Goal: Information Seeking & Learning: Learn about a topic

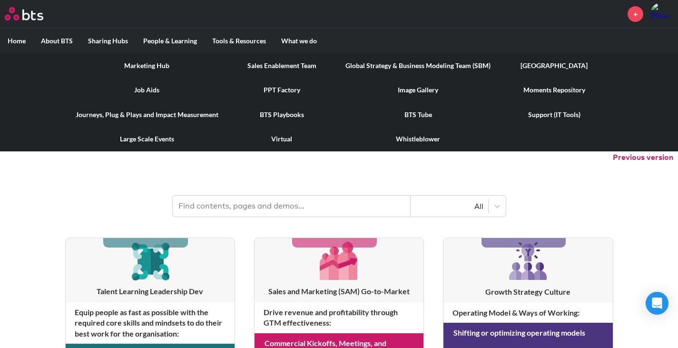
click at [540, 63] on link "[GEOGRAPHIC_DATA]" at bounding box center [554, 65] width 112 height 25
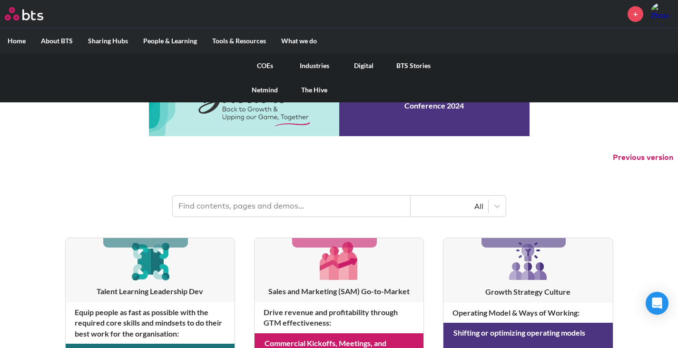
click at [352, 63] on link "Digital" at bounding box center [363, 65] width 49 height 25
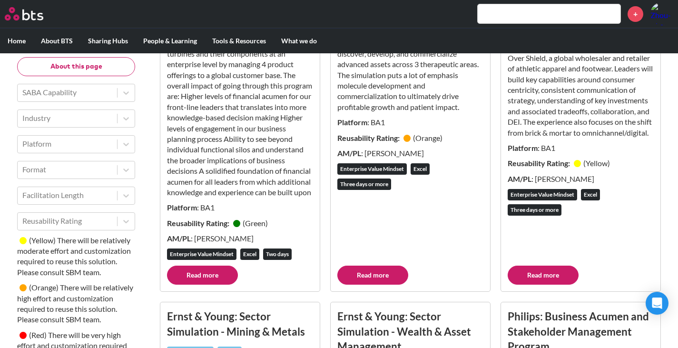
scroll to position [2949, 0]
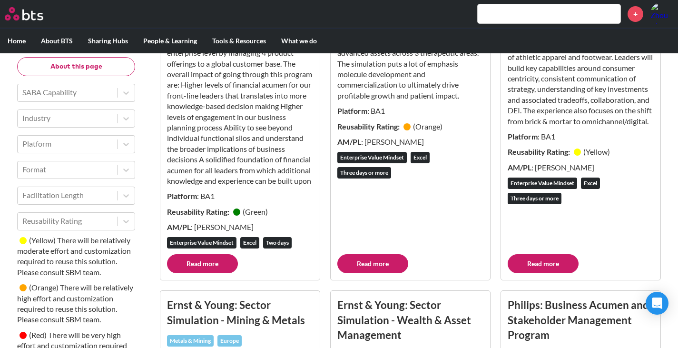
click at [543, 268] on link "Read more" at bounding box center [543, 263] width 71 height 19
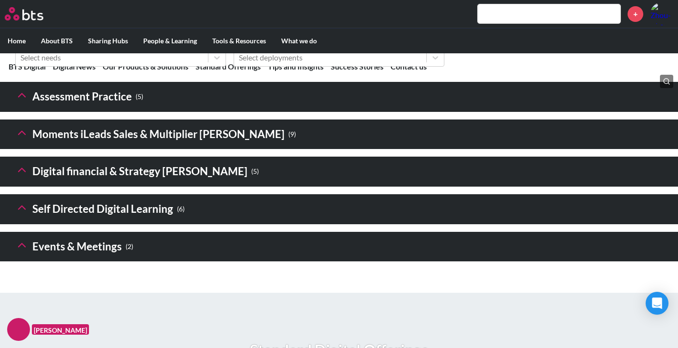
scroll to position [1475, 0]
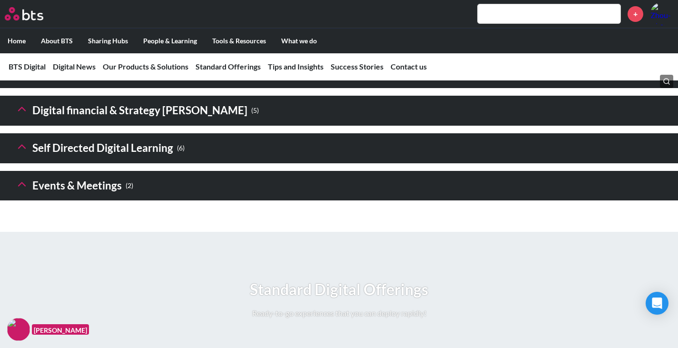
click at [20, 153] on icon at bounding box center [21, 146] width 13 height 13
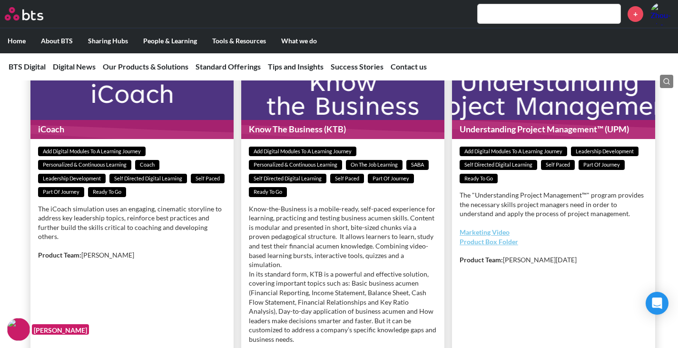
scroll to position [1950, 0]
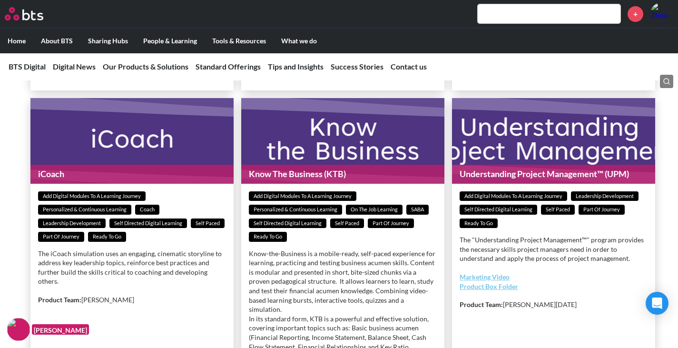
click at [0, 238] on div "Self Directed Digital Learning ( 6 ) Custom Digital Learning Reach a Larger Aud…" at bounding box center [339, 94] width 678 height 873
drag, startPoint x: 23, startPoint y: 234, endPoint x: 127, endPoint y: 217, distance: 105.0
click at [23, 234] on ul "Custom Digital Learning Reach a Larger Audience With a Learning Program Add Dig…" at bounding box center [342, 113] width 655 height 836
drag, startPoint x: 16, startPoint y: 252, endPoint x: 34, endPoint y: 251, distance: 17.6
click at [16, 252] on ul "Custom Digital Learning Reach a Larger Audience With a Learning Program Add Dig…" at bounding box center [342, 113] width 655 height 836
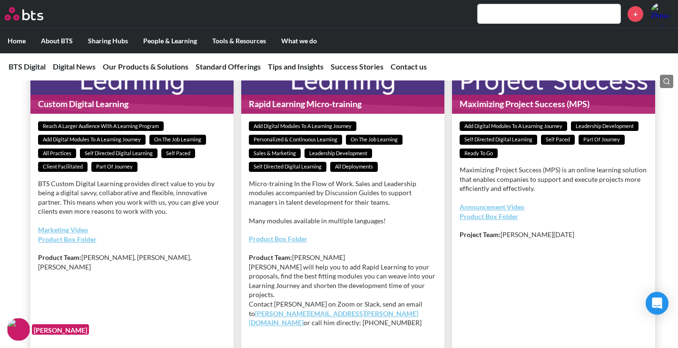
scroll to position [1475, 0]
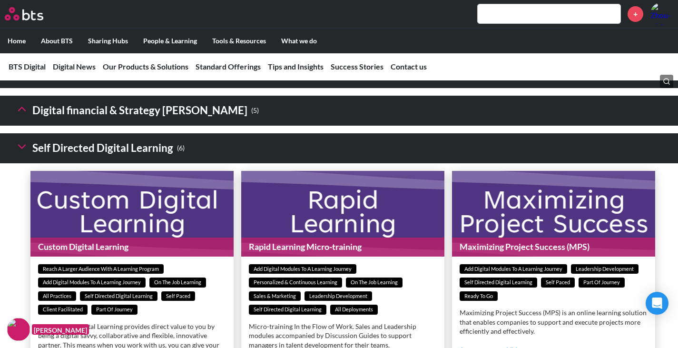
click at [17, 116] on icon at bounding box center [21, 108] width 13 height 13
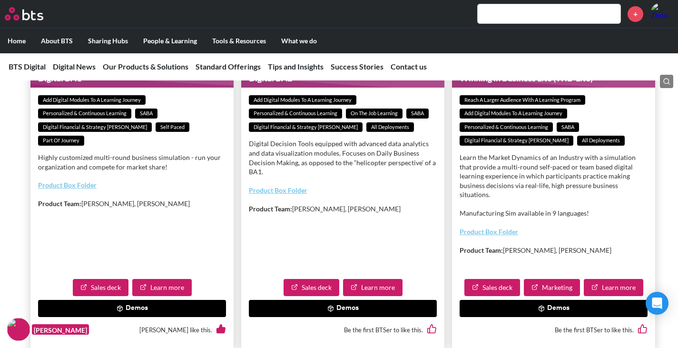
scroll to position [1665, 0]
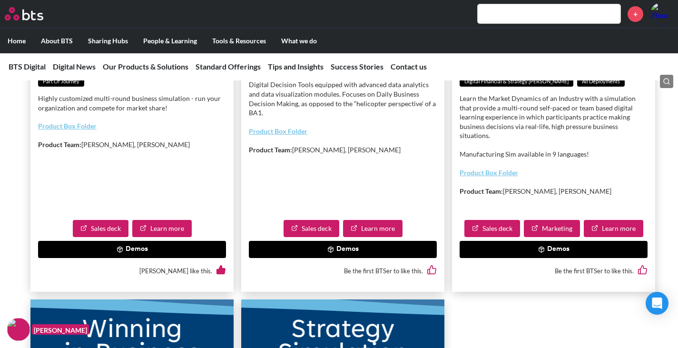
click at [183, 258] on button "Demos" at bounding box center [132, 249] width 188 height 17
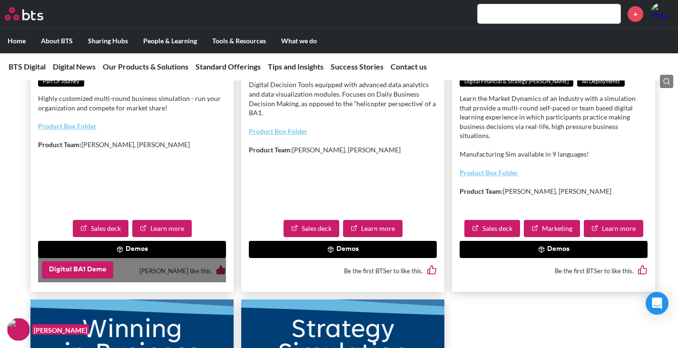
click at [107, 278] on button "Digital BA1 Demo" at bounding box center [77, 269] width 71 height 17
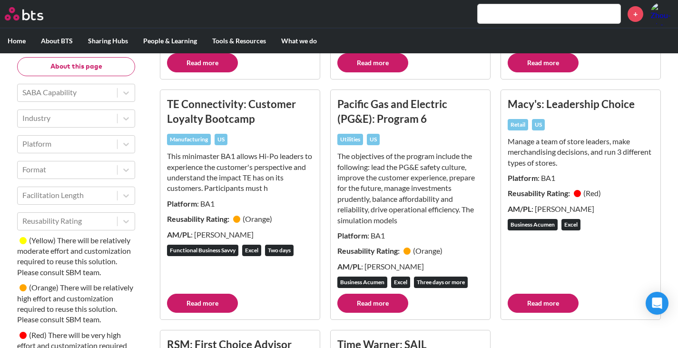
scroll to position [7818, 0]
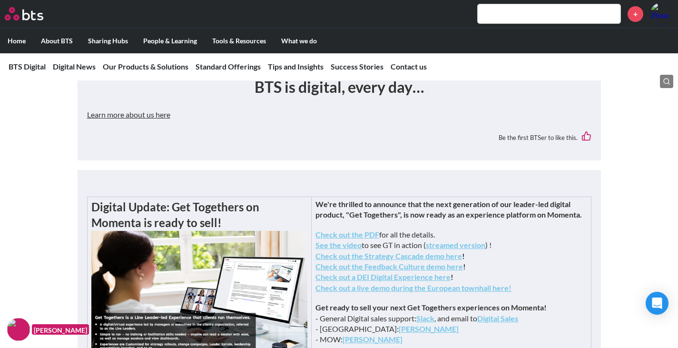
scroll to position [238, 0]
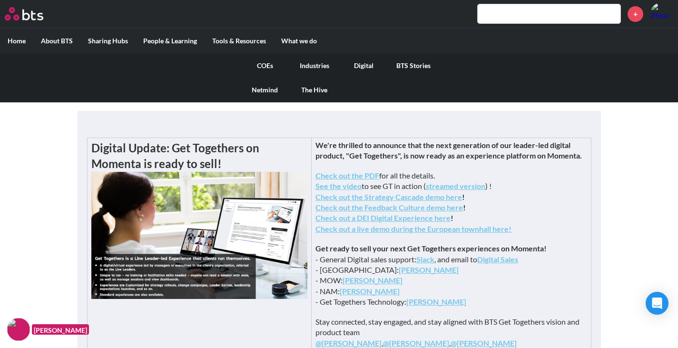
click at [354, 67] on link "Digital" at bounding box center [363, 65] width 49 height 25
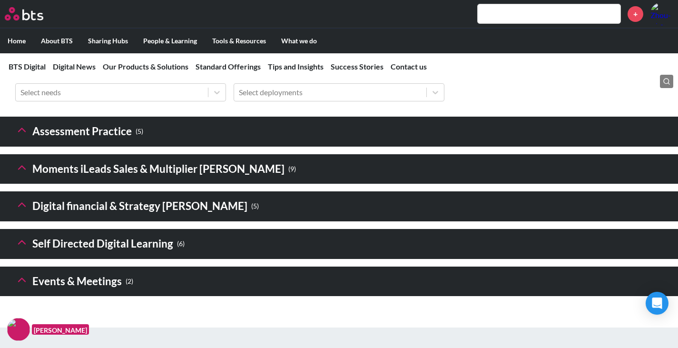
scroll to position [1486, 0]
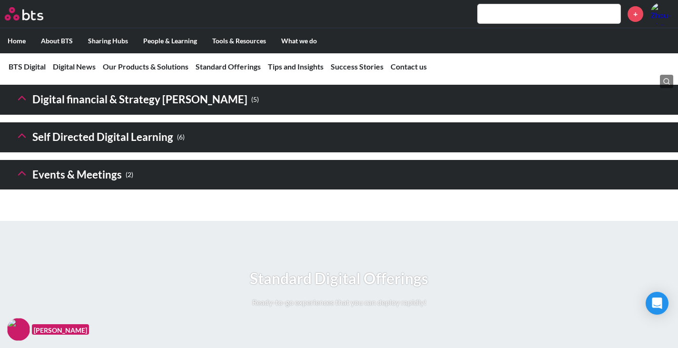
click at [122, 110] on h3 "Digital financial & Strategy Sims ( 5 )" at bounding box center [137, 99] width 244 height 20
click at [29, 110] on h3 "Digital financial & Strategy Sims ( 5 )" at bounding box center [137, 99] width 244 height 20
click at [27, 105] on icon at bounding box center [21, 97] width 13 height 13
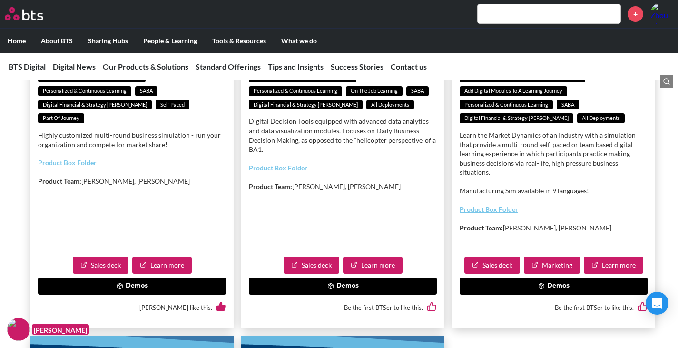
scroll to position [1723, 0]
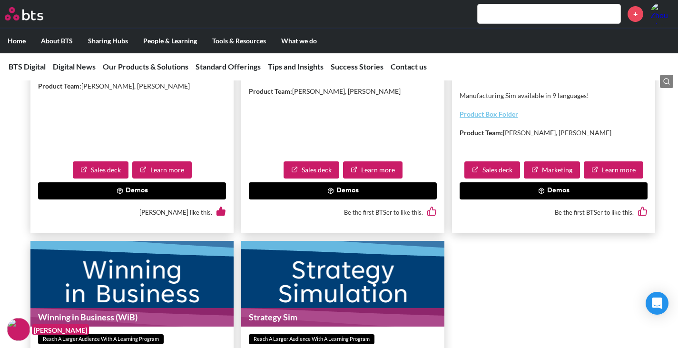
click at [378, 199] on button "Demos" at bounding box center [343, 190] width 188 height 17
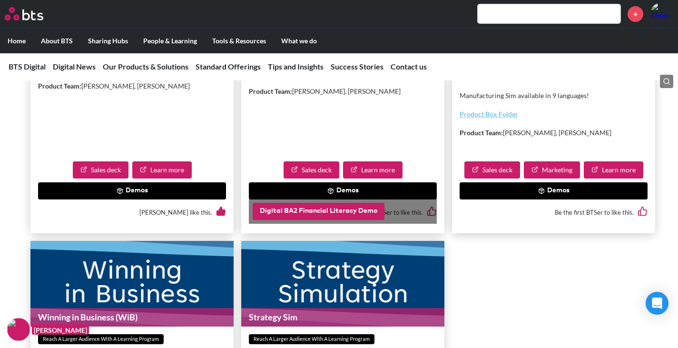
click at [337, 220] on button "Digital BA2 Financial Literacy Demo" at bounding box center [319, 211] width 132 height 17
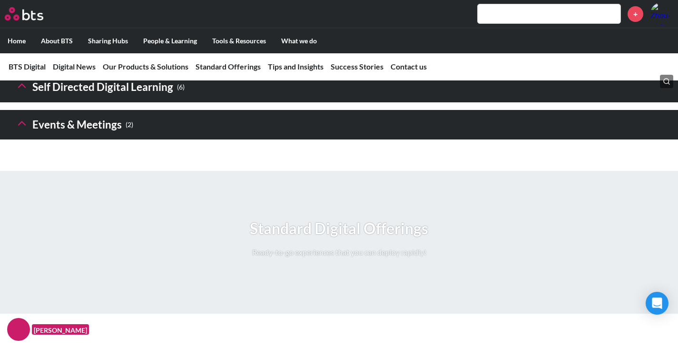
scroll to position [1427, 0]
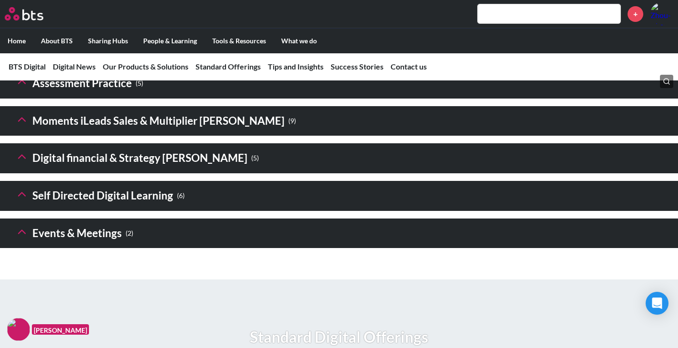
click at [17, 163] on icon at bounding box center [21, 156] width 13 height 13
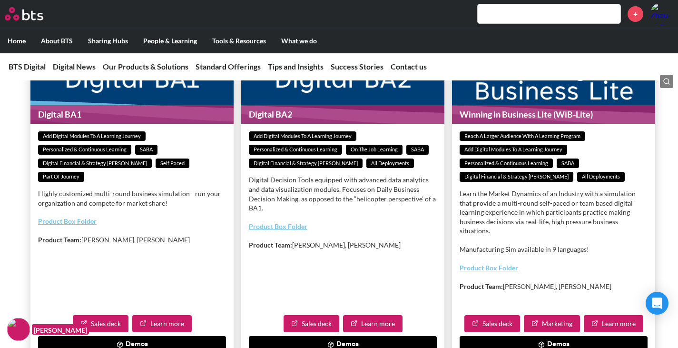
scroll to position [1712, 0]
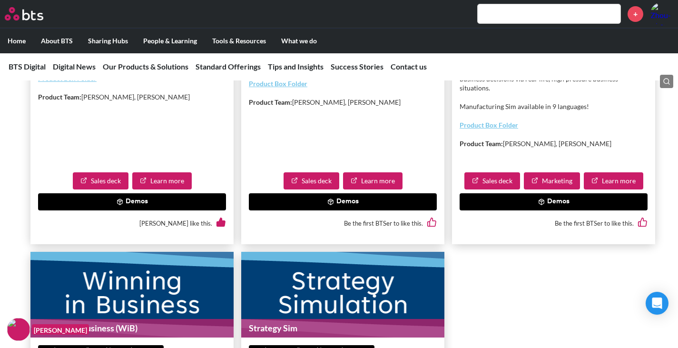
click at [572, 210] on button "Demos" at bounding box center [554, 201] width 188 height 17
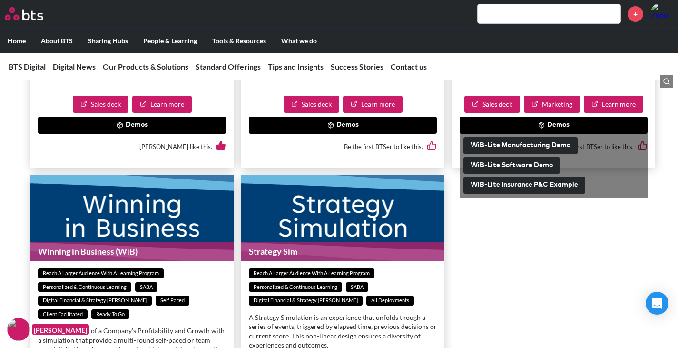
scroll to position [1808, 0]
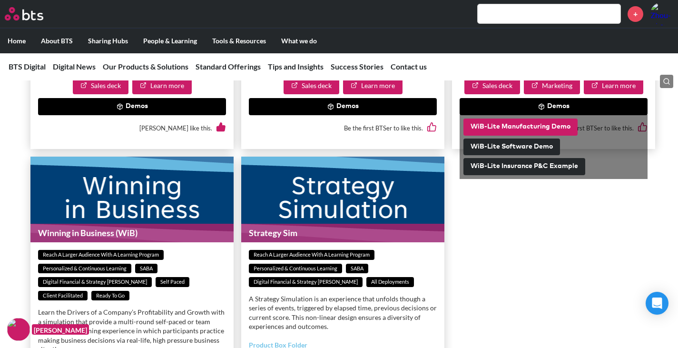
click at [552, 136] on button "WiB-Lite Manufacturing Demo" at bounding box center [520, 126] width 114 height 17
